Goal: Transaction & Acquisition: Purchase product/service

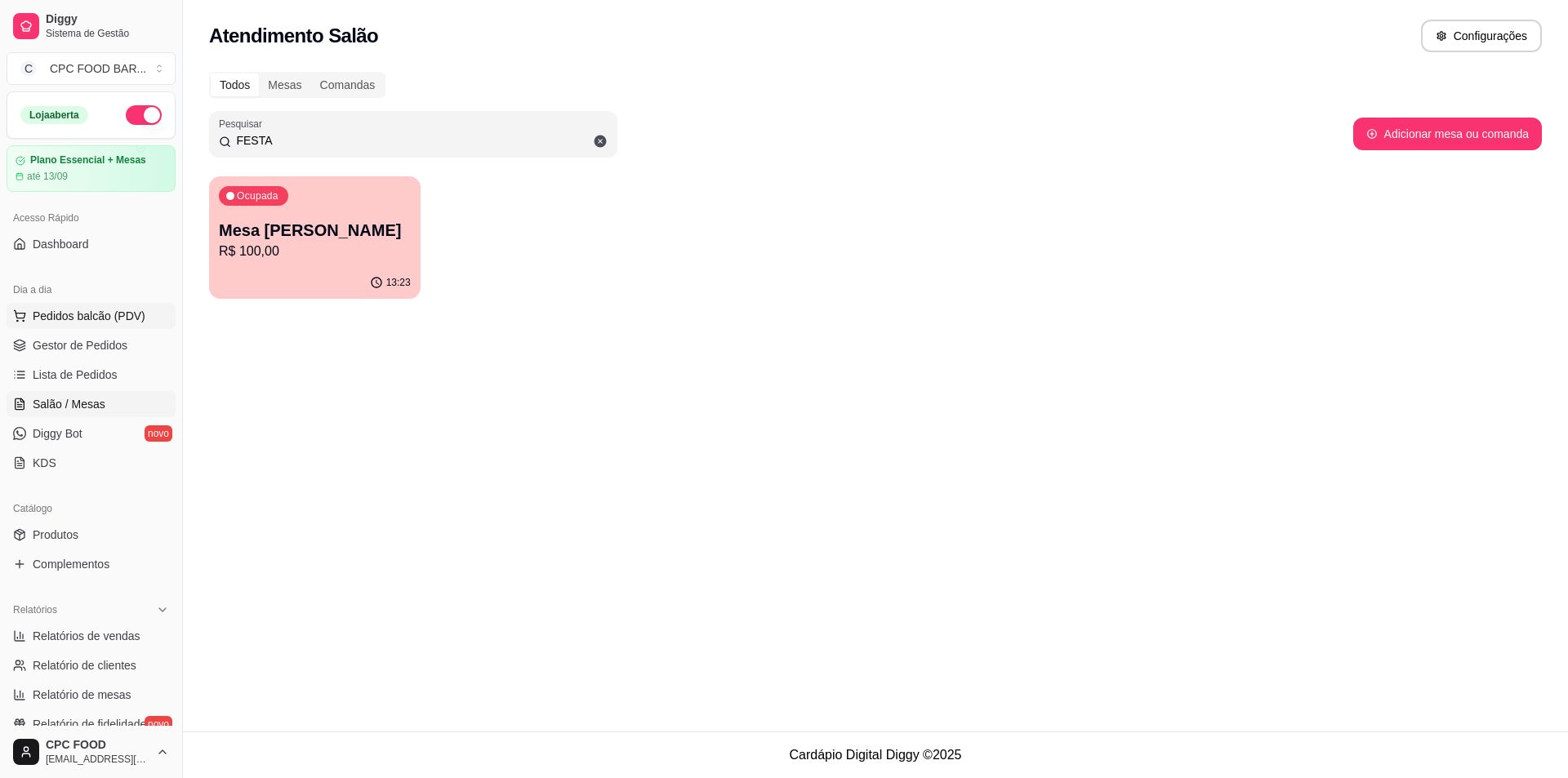
click at [99, 314] on span "Pedidos balcão (PDV)" at bounding box center [90, 316] width 113 height 17
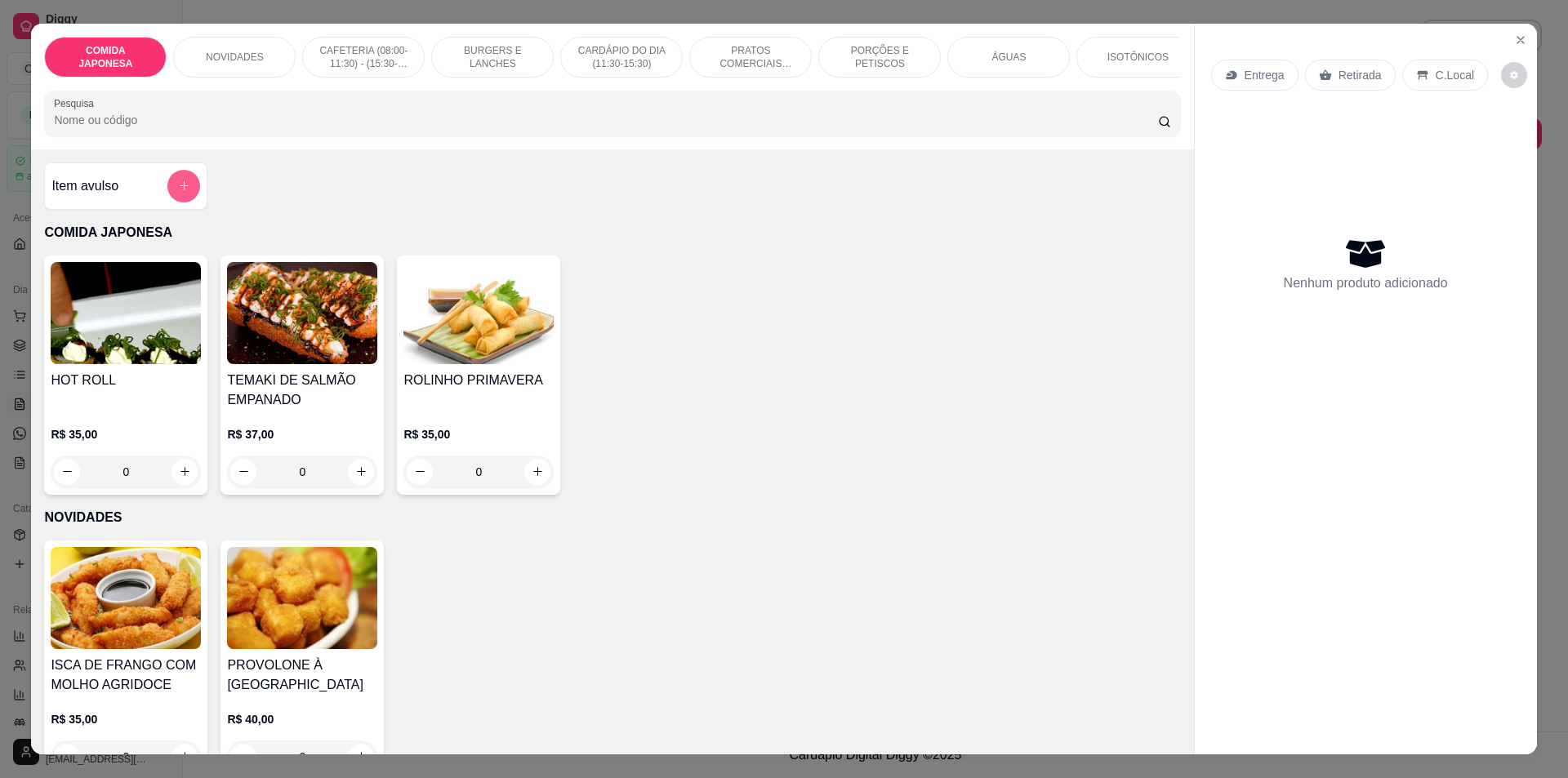
click at [182, 192] on icon "add-separate-item" at bounding box center [184, 185] width 12 height 12
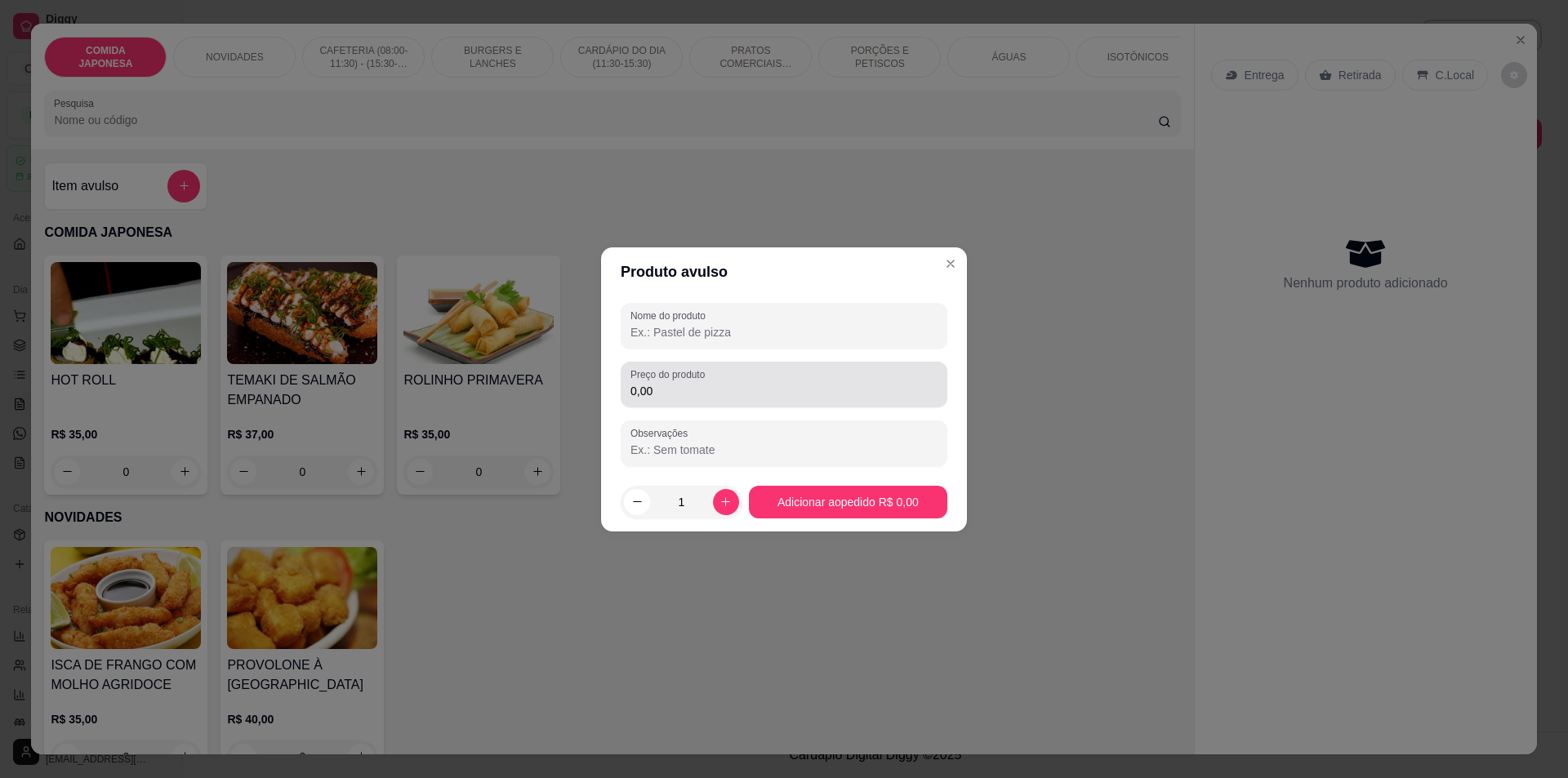
click at [754, 378] on div "0,00" at bounding box center [783, 385] width 307 height 33
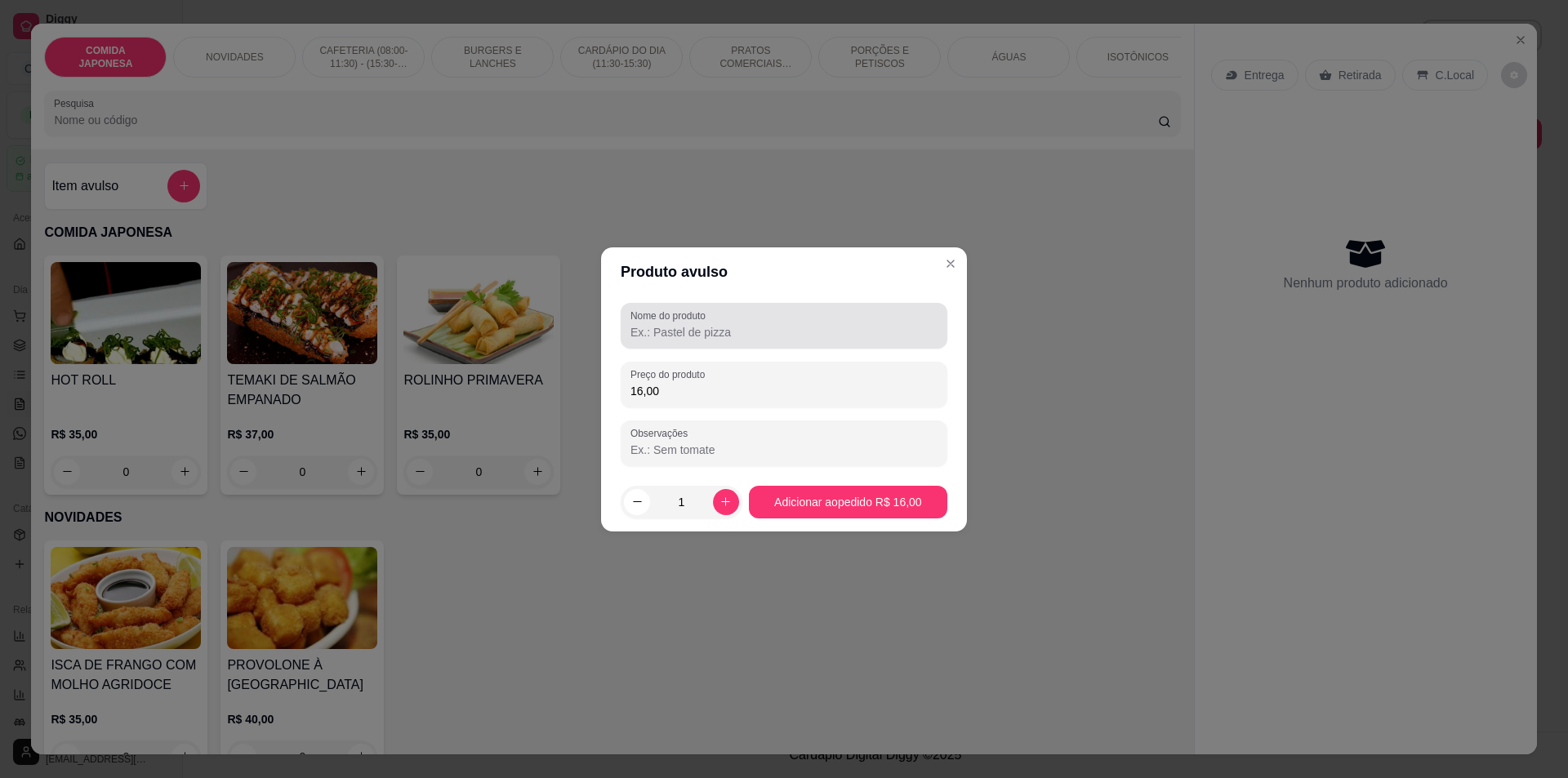
type input "16,00"
click at [708, 314] on label "Nome do produto" at bounding box center [670, 316] width 81 height 14
click at [708, 325] on input "Nome do produto" at bounding box center [783, 332] width 307 height 17
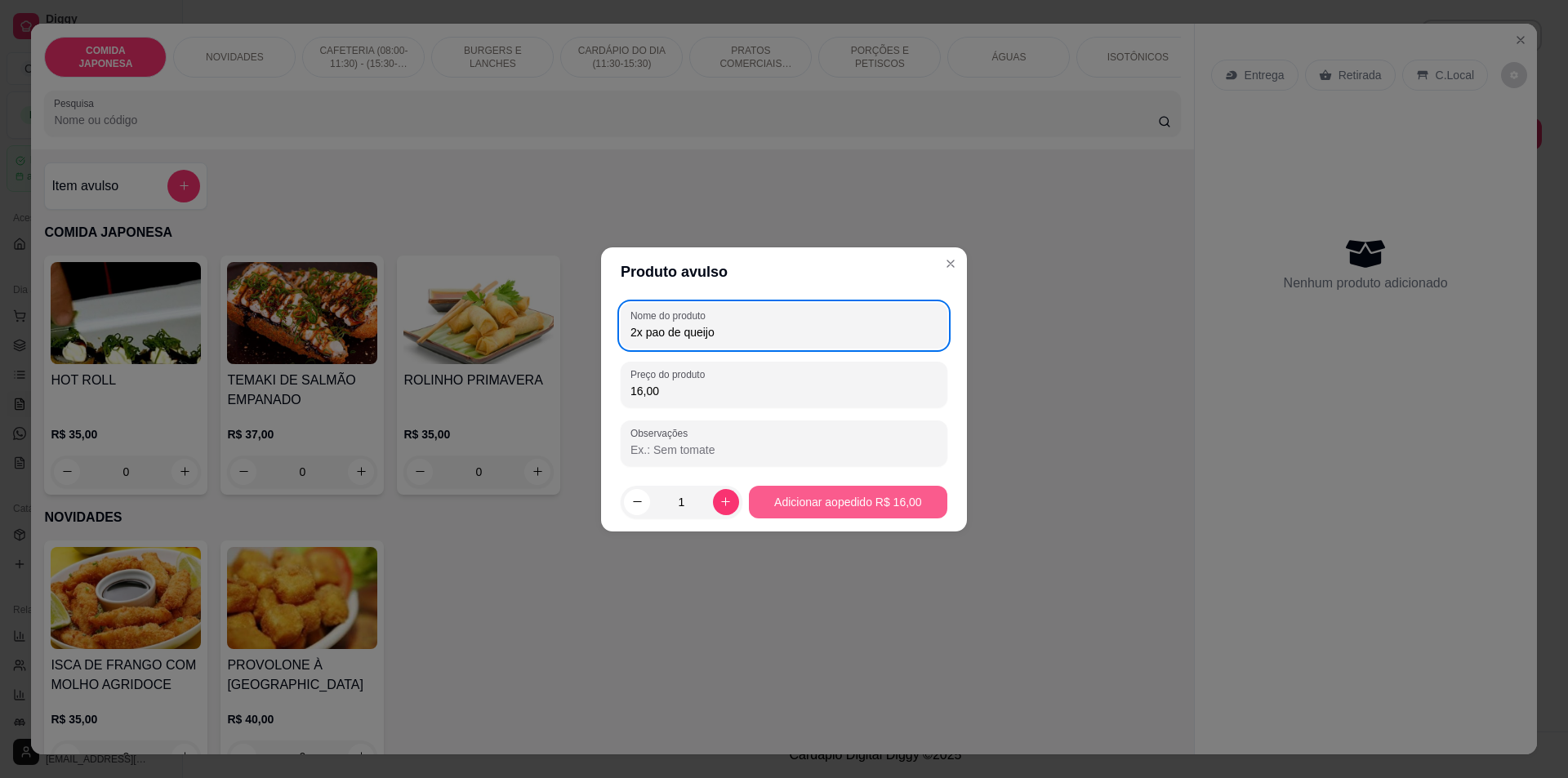
type input "2x pao de queijo"
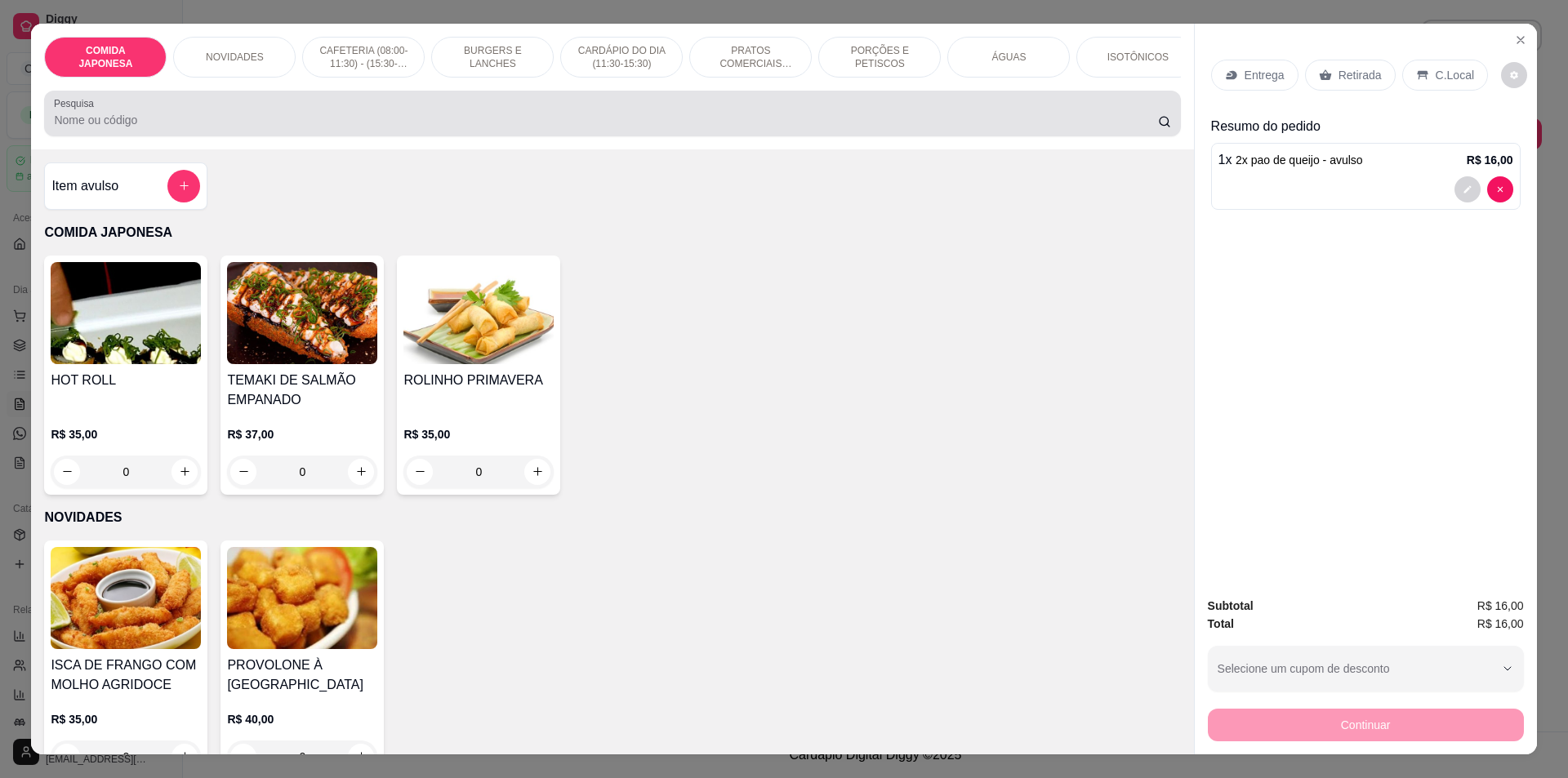
click at [217, 128] on input "Pesquisa" at bounding box center [606, 120] width 1103 height 17
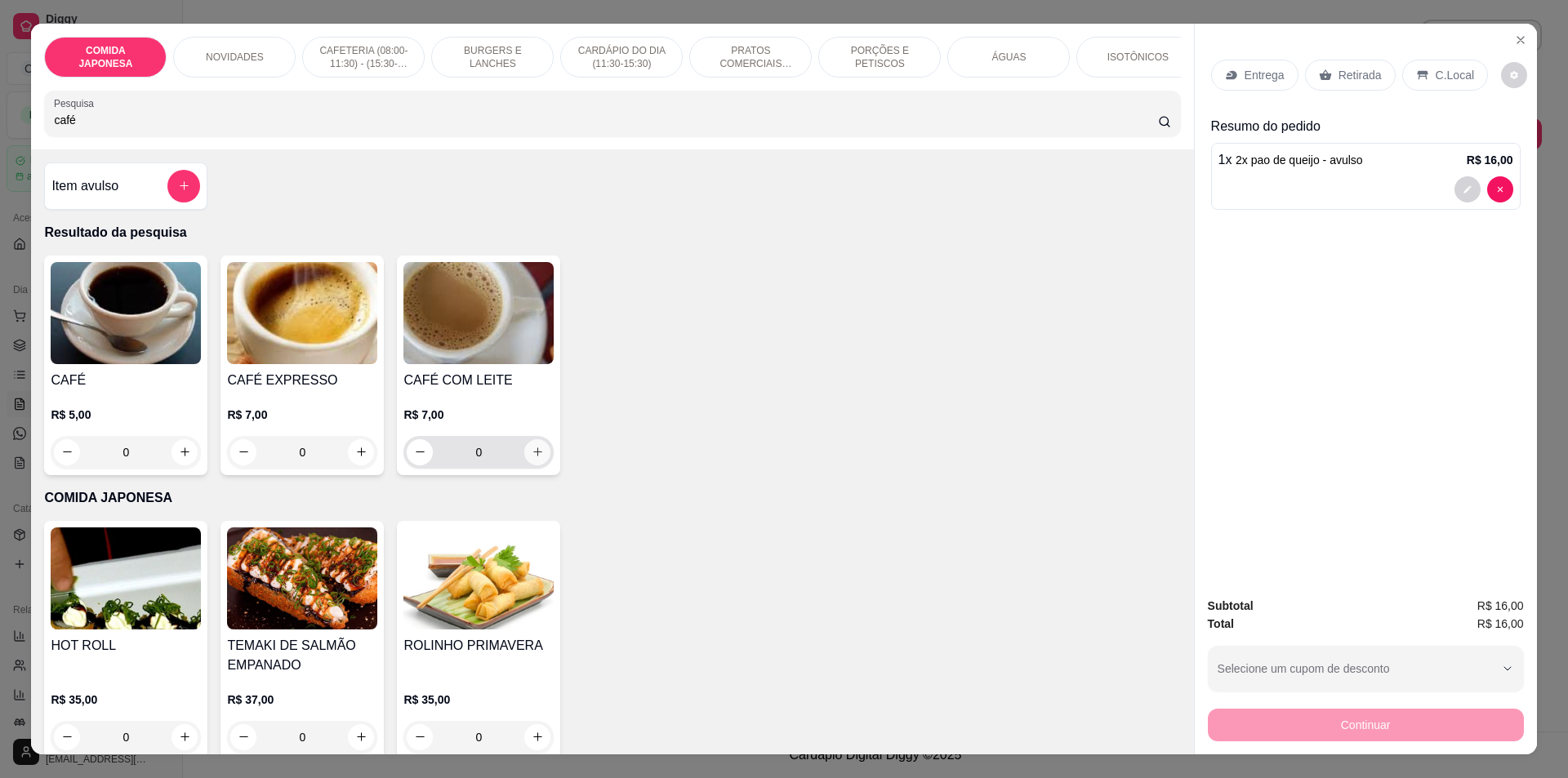
type input "café"
click at [532, 458] on icon "increase-product-quantity" at bounding box center [538, 452] width 12 height 12
type input "1"
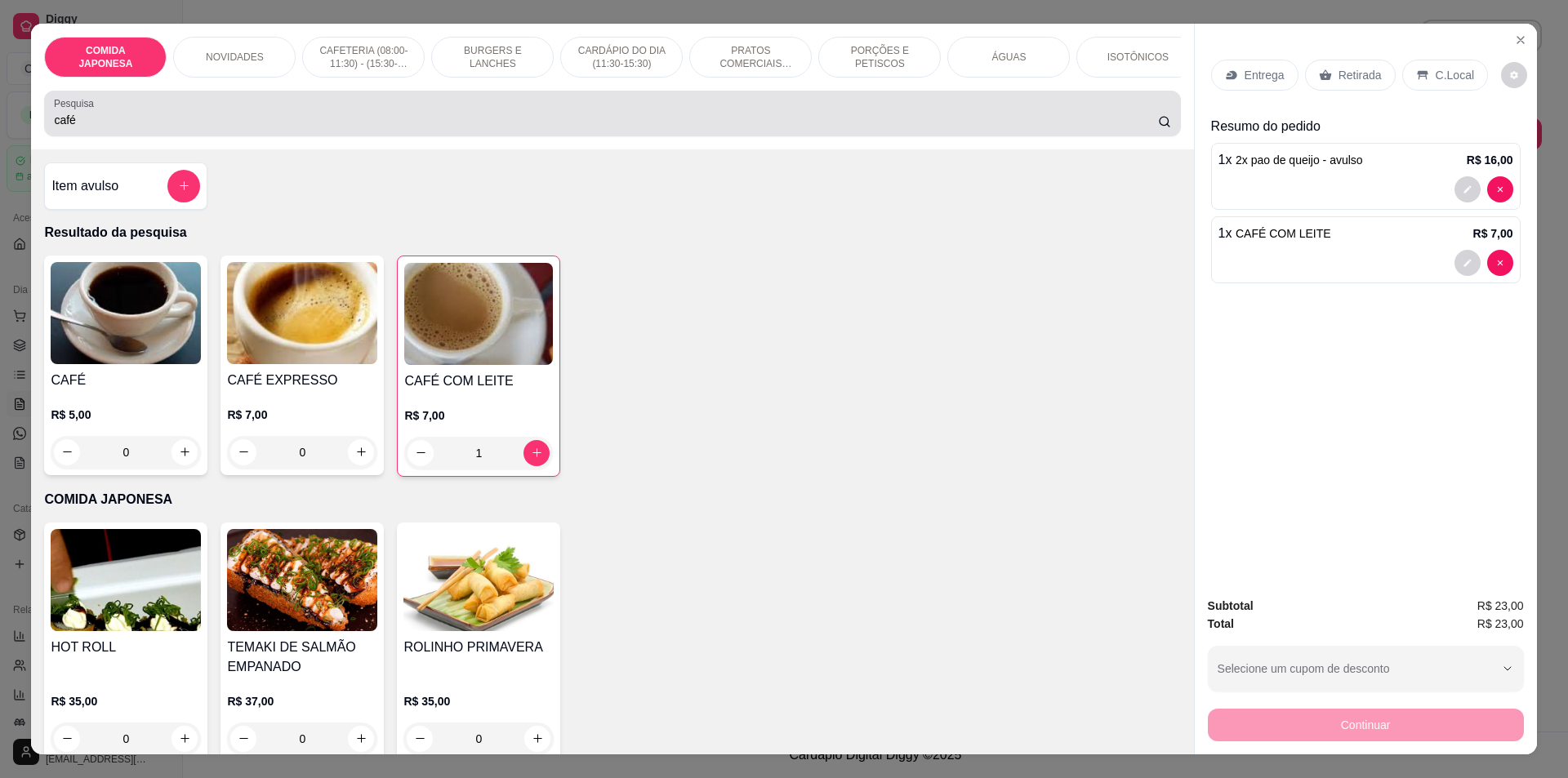
click at [143, 137] on div "Pesquisa café" at bounding box center [612, 113] width 1136 height 46
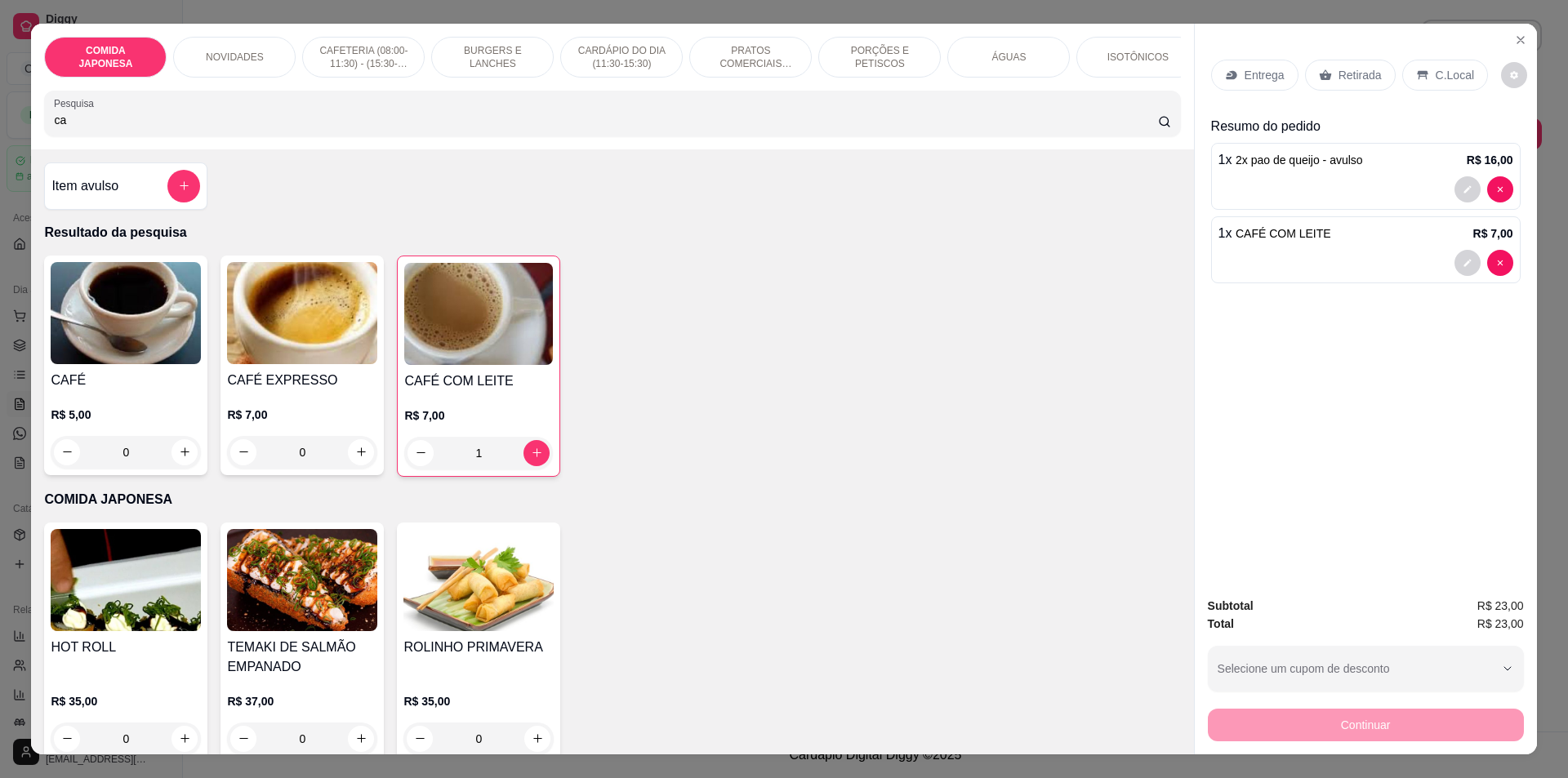
type input "c"
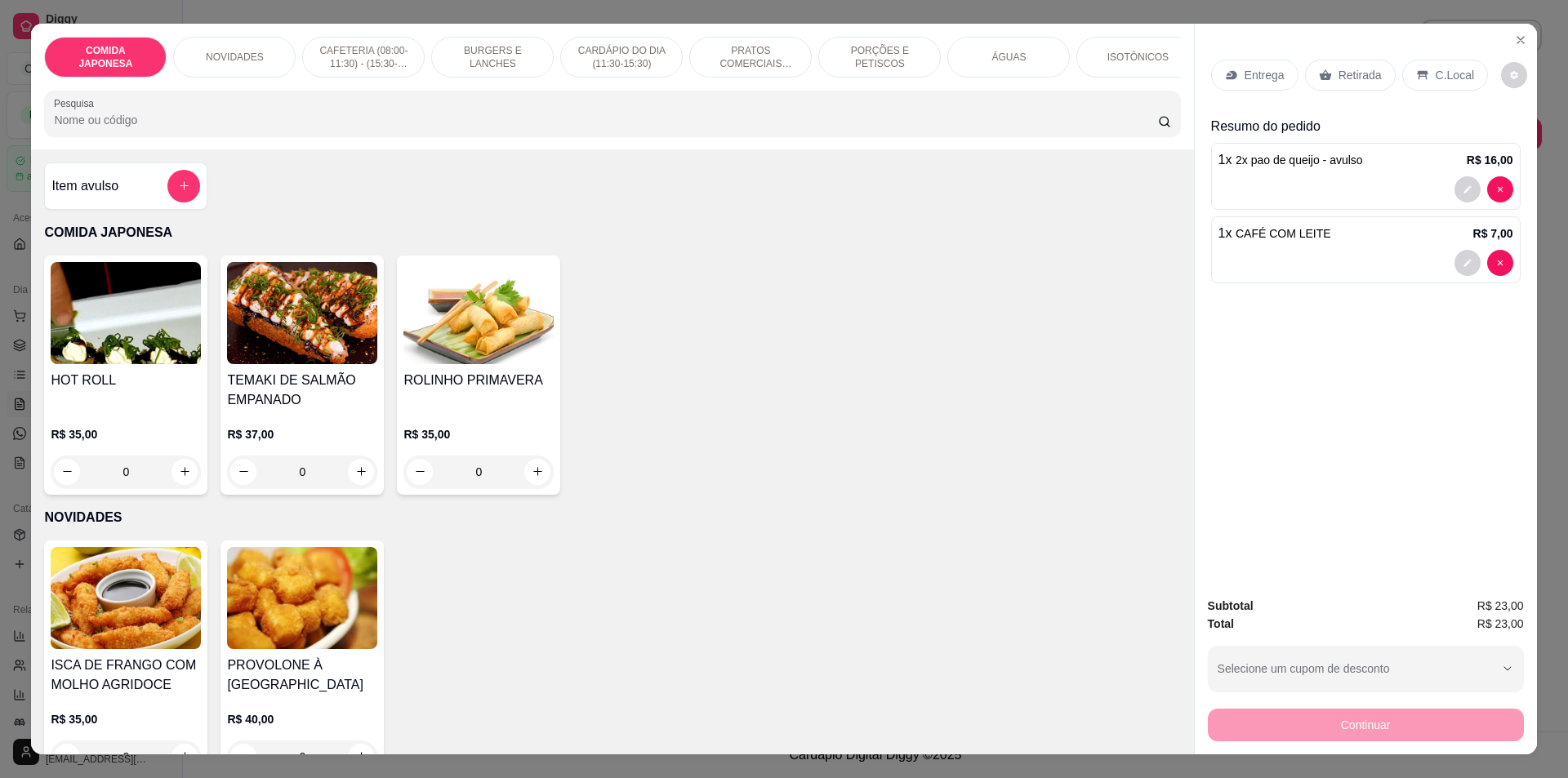
type input "a"
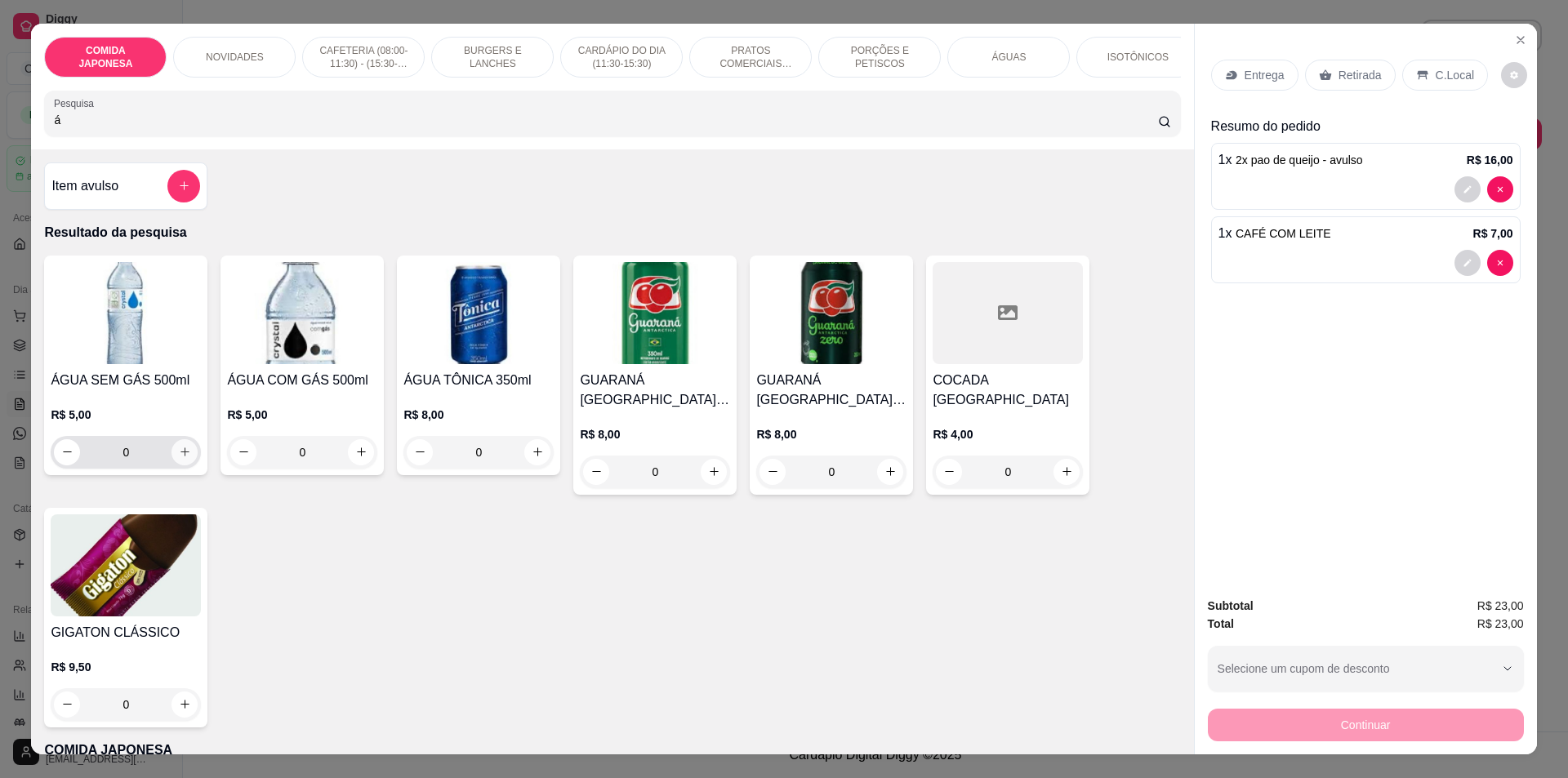
type input "á"
click at [181, 458] on icon "increase-product-quantity" at bounding box center [185, 452] width 12 height 12
type input "1"
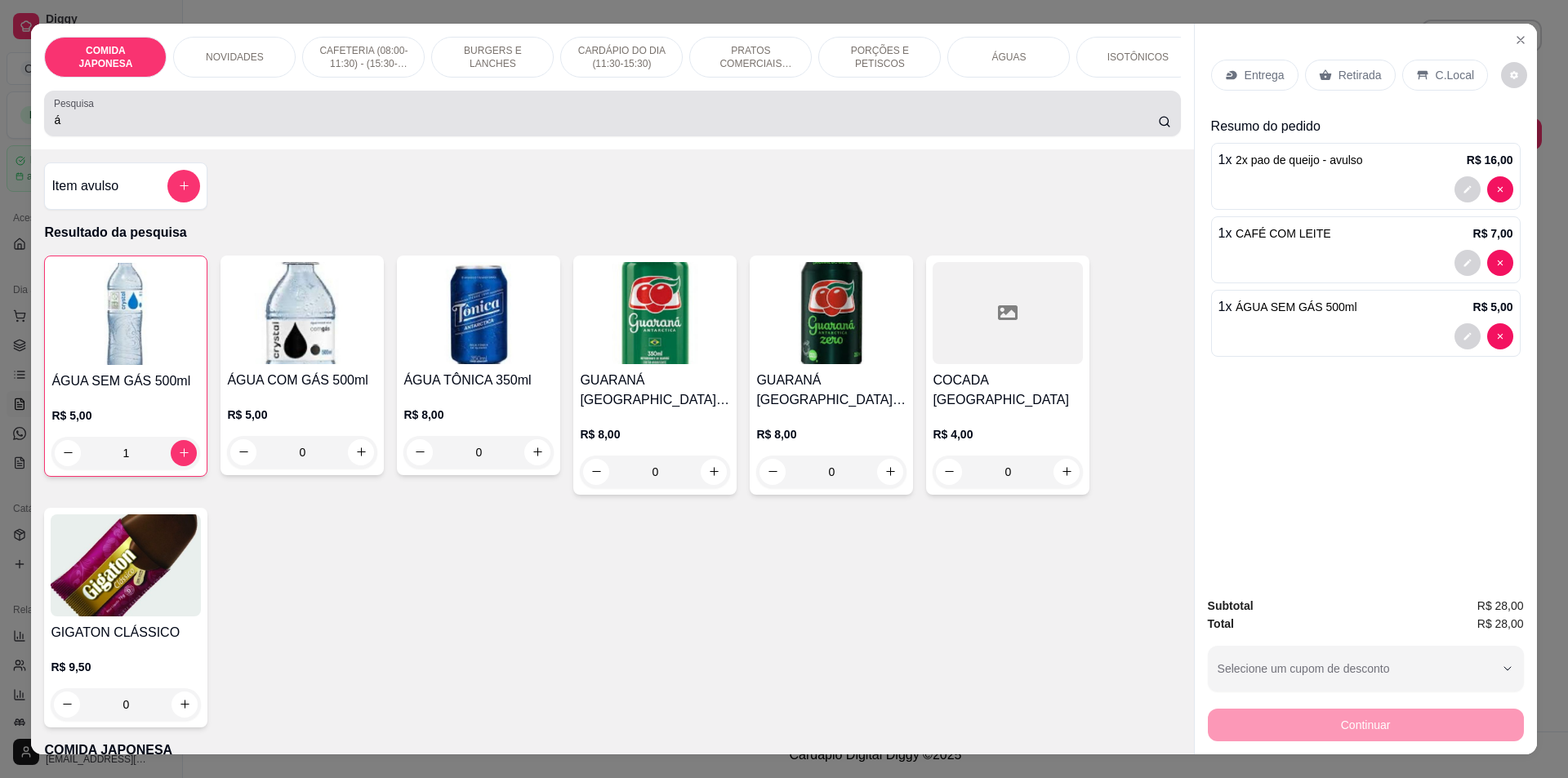
drag, startPoint x: 151, startPoint y: 136, endPoint x: 151, endPoint y: 126, distance: 10.0
click at [151, 128] on input "á" at bounding box center [606, 120] width 1103 height 17
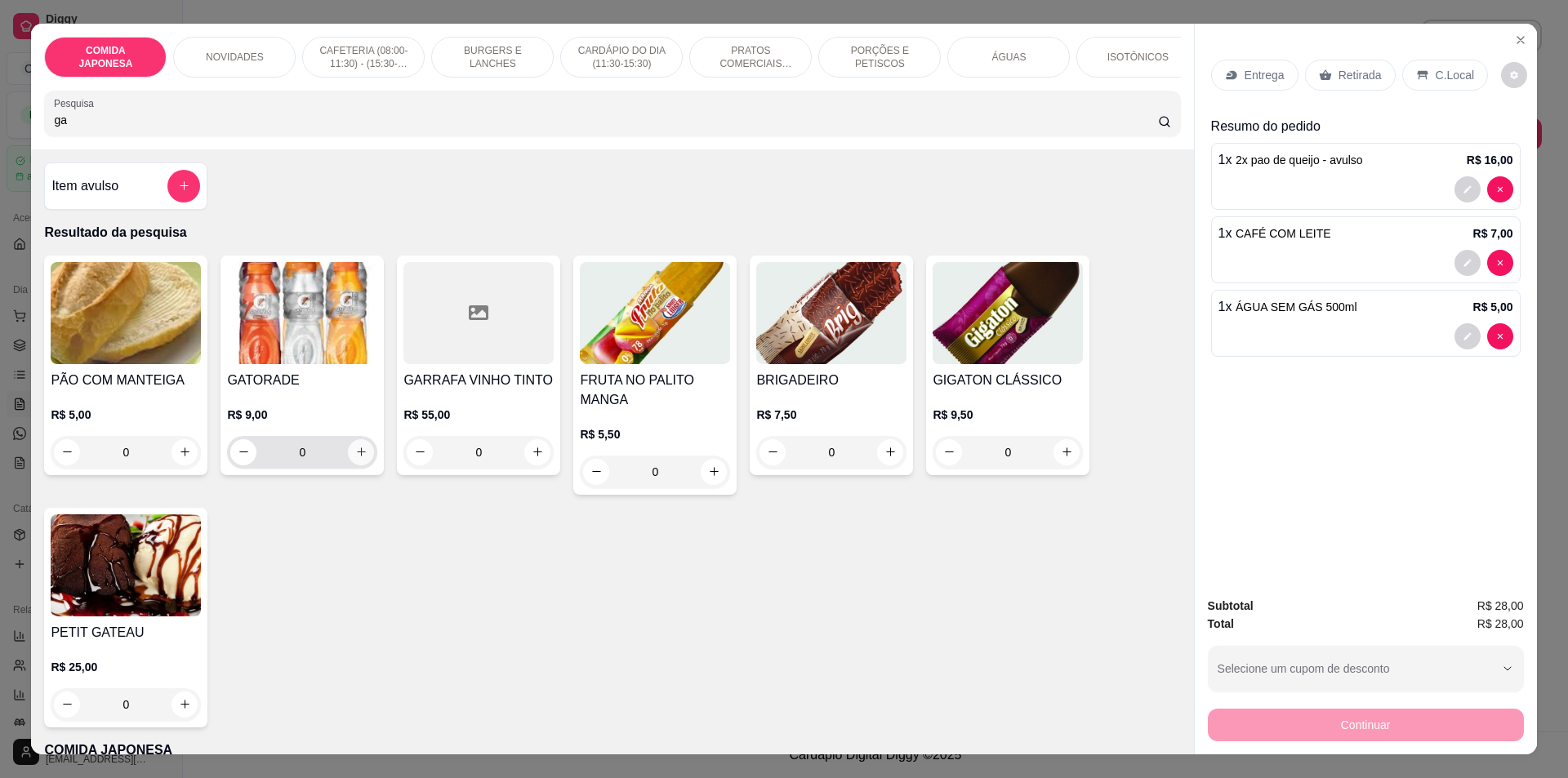
type input "ga"
click at [355, 458] on icon "increase-product-quantity" at bounding box center [361, 452] width 12 height 12
type input "1"
click at [1515, 37] on icon "Close" at bounding box center [1520, 39] width 13 height 13
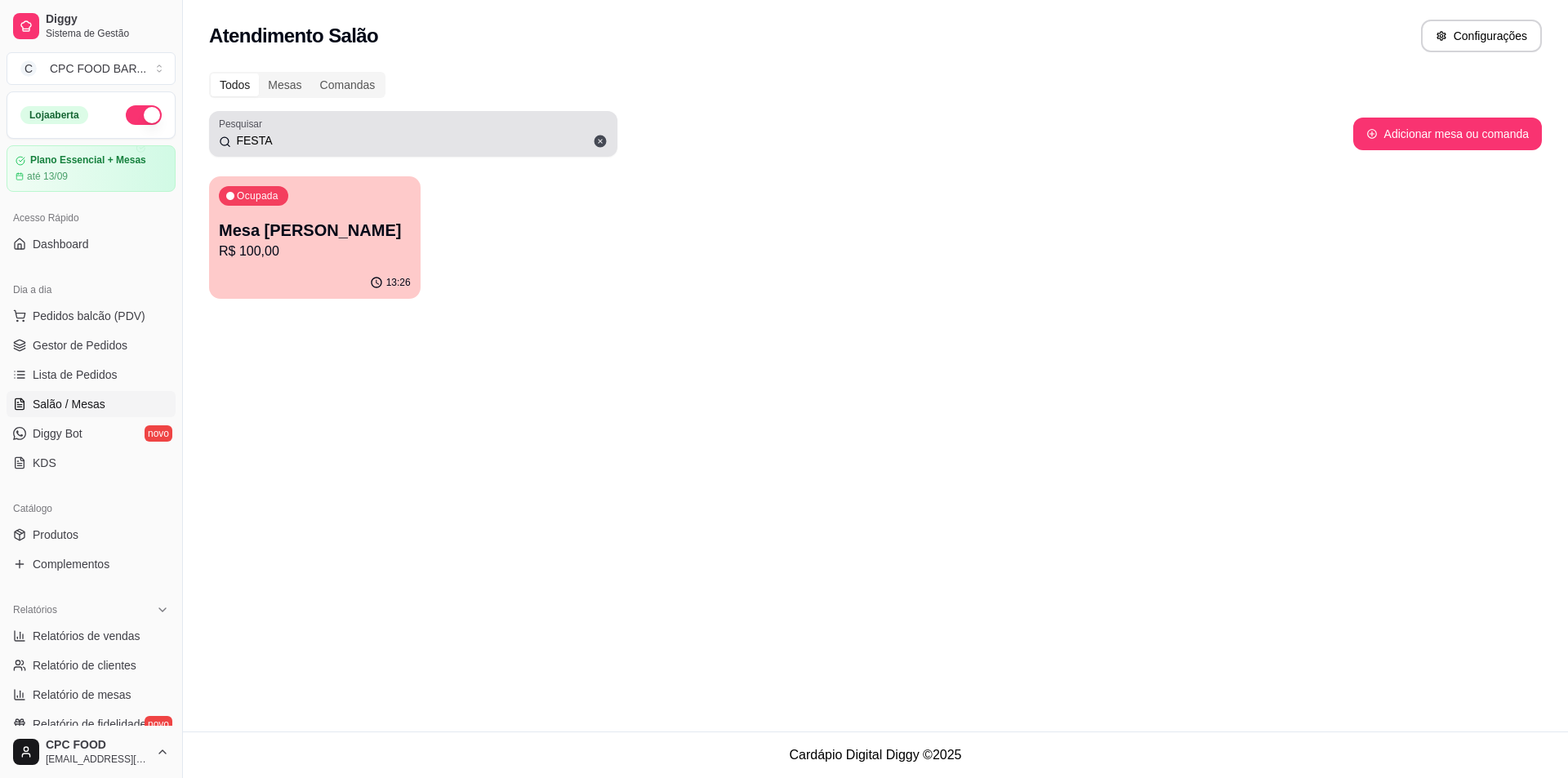
click at [402, 149] on div "FESTA" at bounding box center [412, 134] width 389 height 33
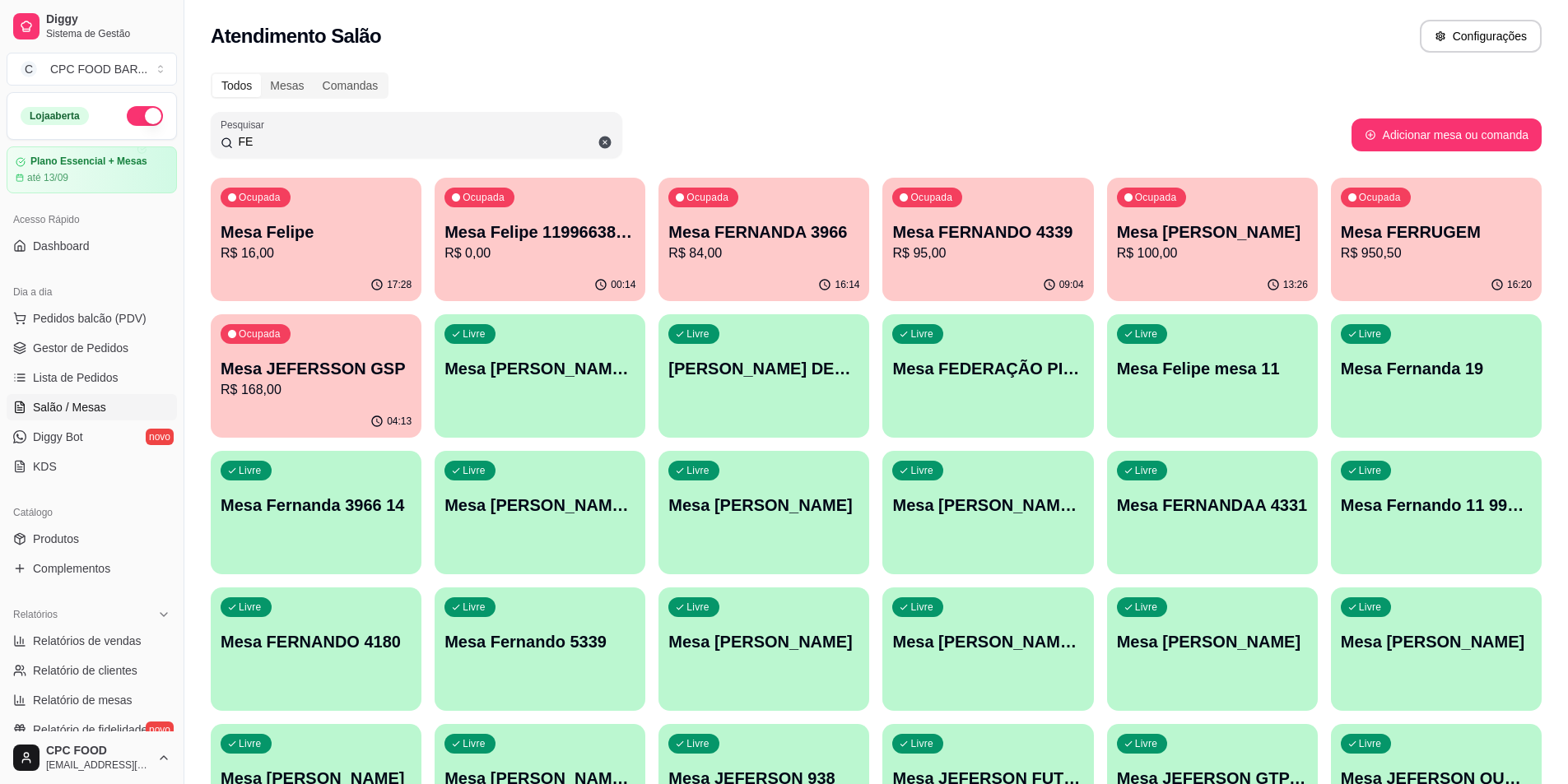
type input "F"
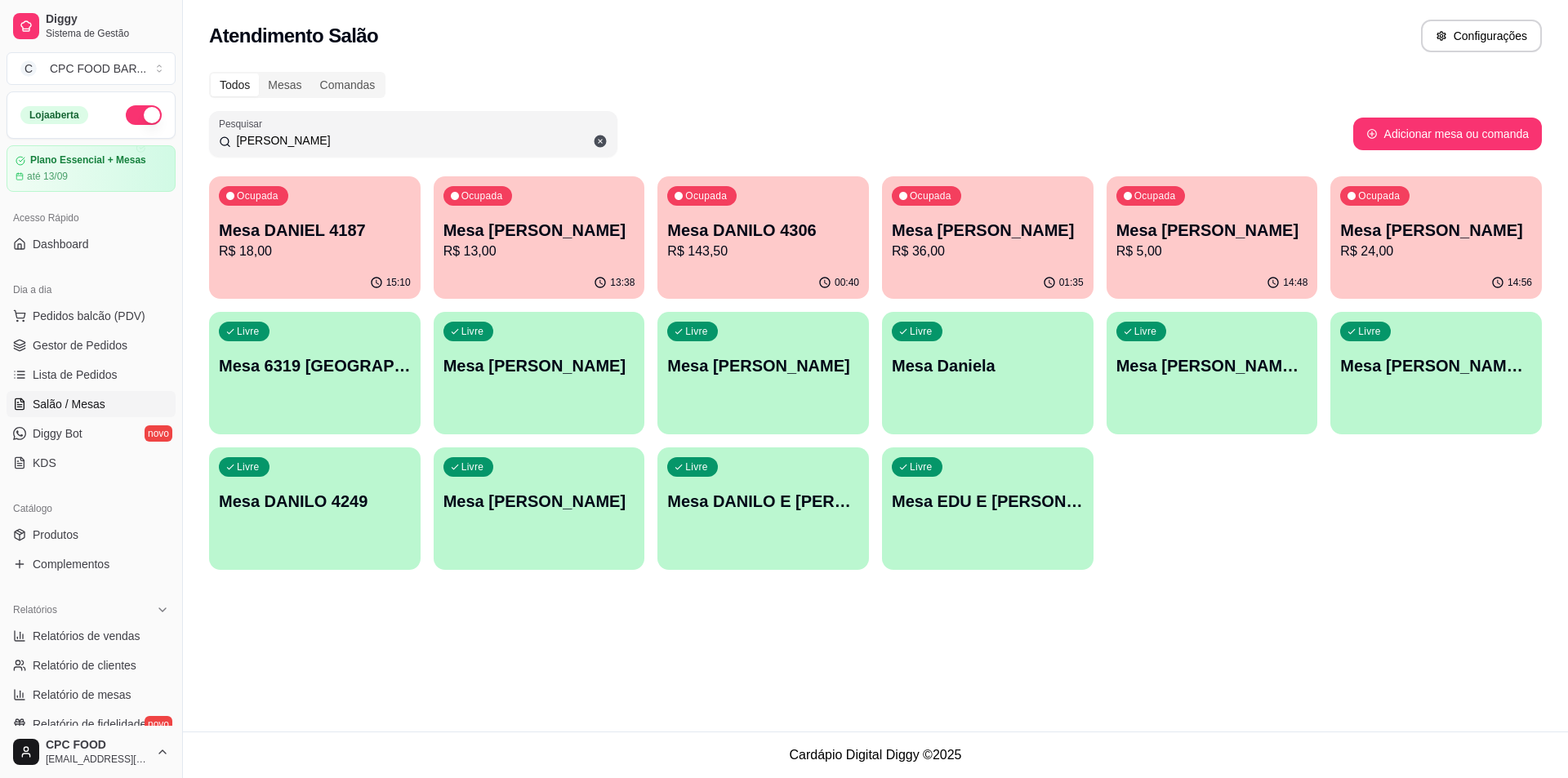
type input "[PERSON_NAME]"
click at [960, 245] on p "R$ 36,00" at bounding box center [988, 252] width 186 height 19
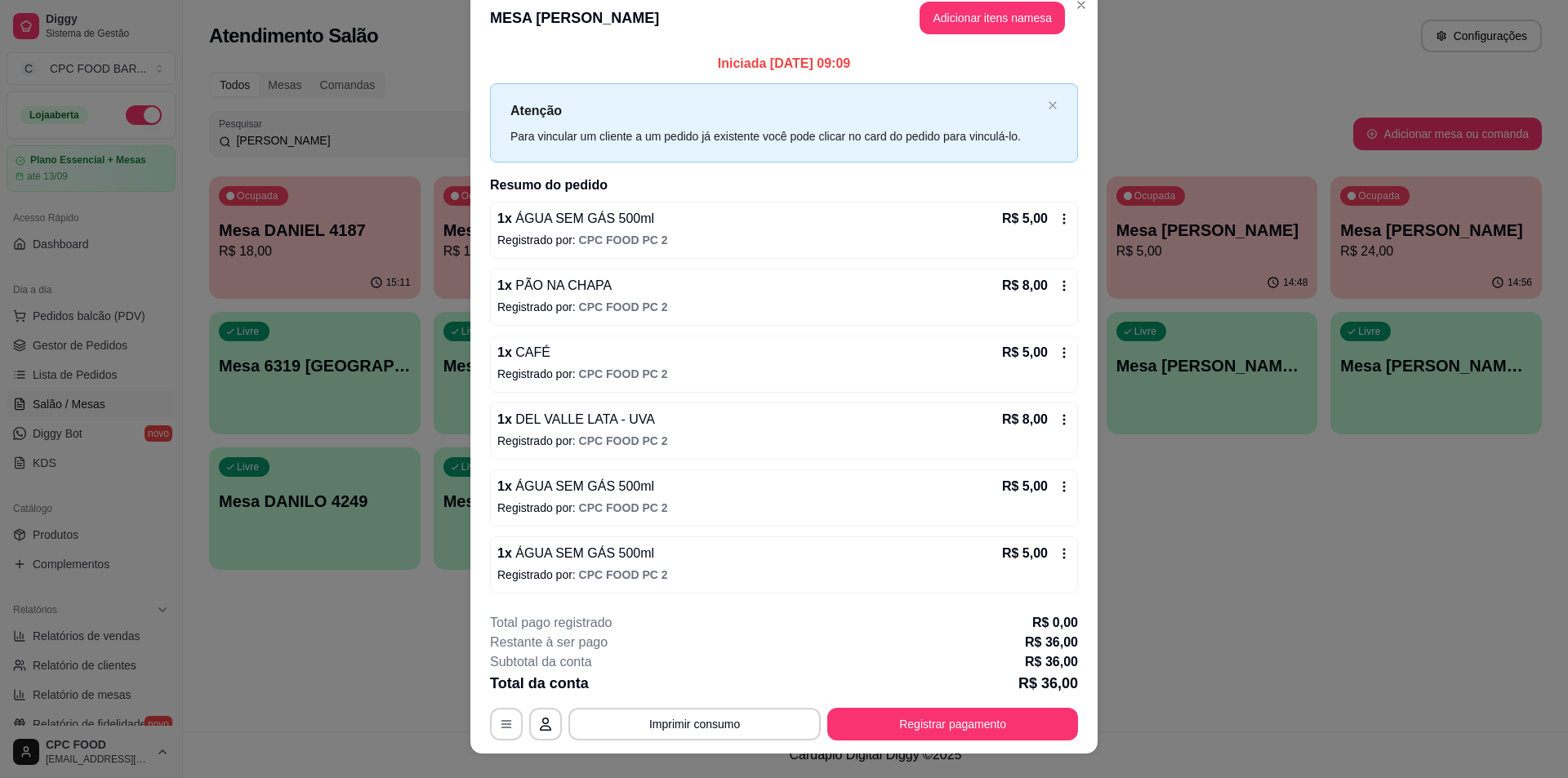
scroll to position [46, 0]
